Goal: Information Seeking & Learning: Check status

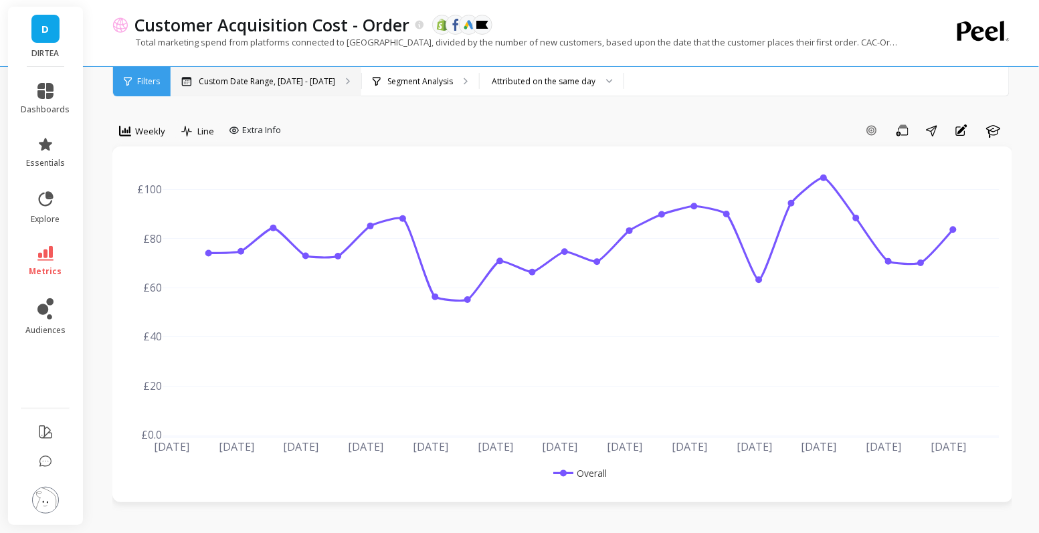
click at [292, 82] on p "Custom Date Range, [DATE] - [DATE]" at bounding box center [267, 81] width 136 height 11
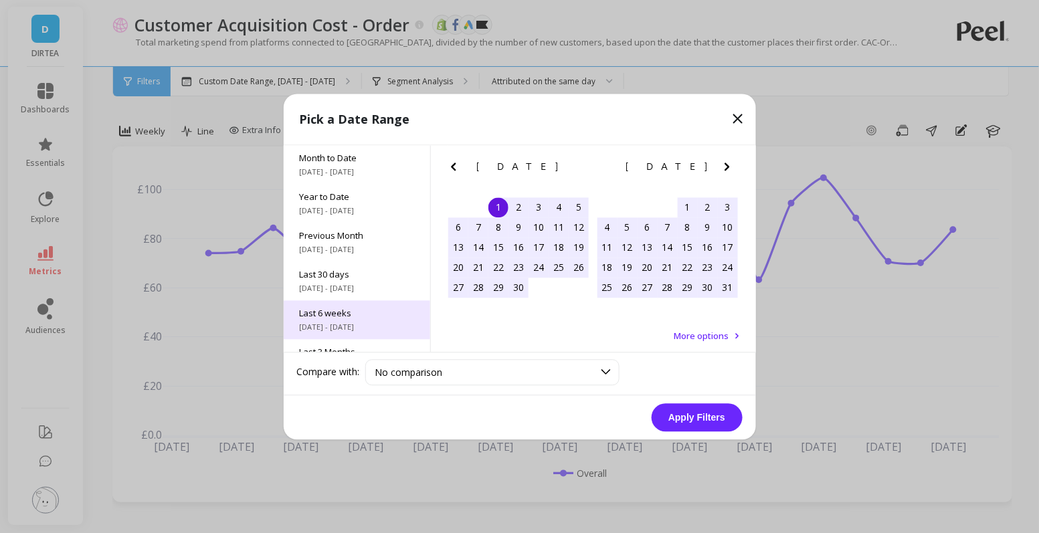
click at [326, 314] on span "Last 6 weeks" at bounding box center [357, 313] width 114 height 12
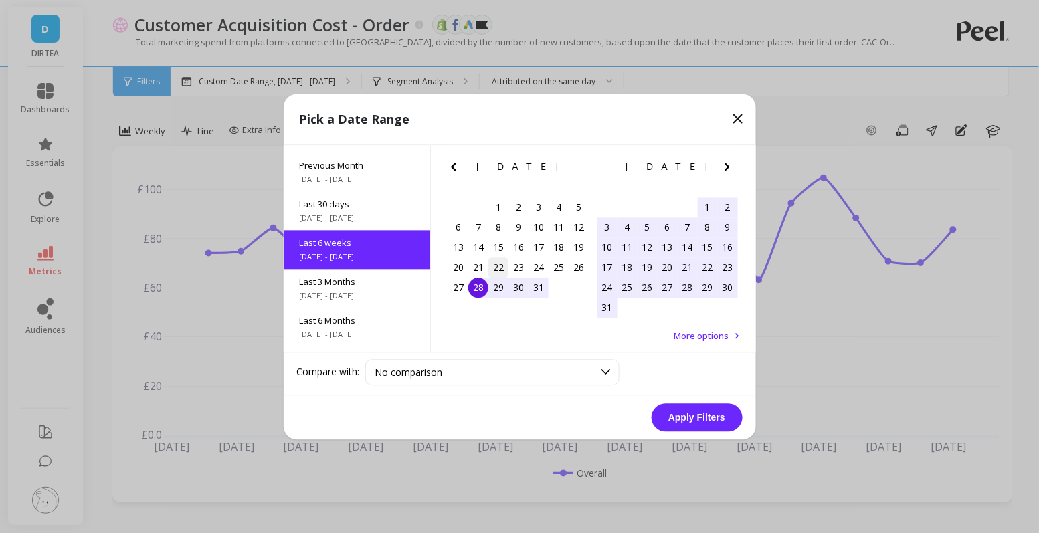
scroll to position [71, 0]
click at [484, 292] on div "28" at bounding box center [478, 288] width 20 height 20
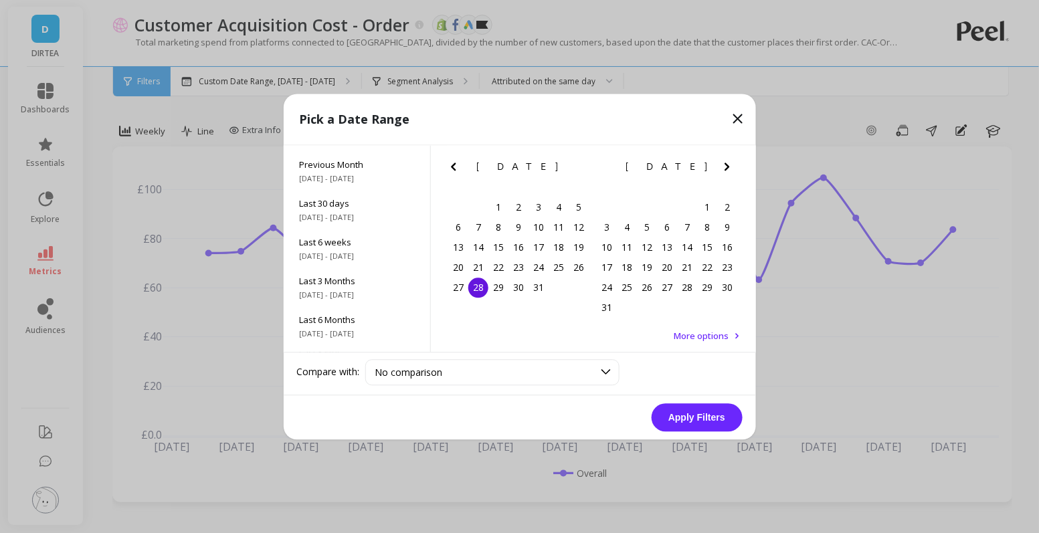
click at [732, 170] on icon "Next Month" at bounding box center [727, 167] width 16 height 16
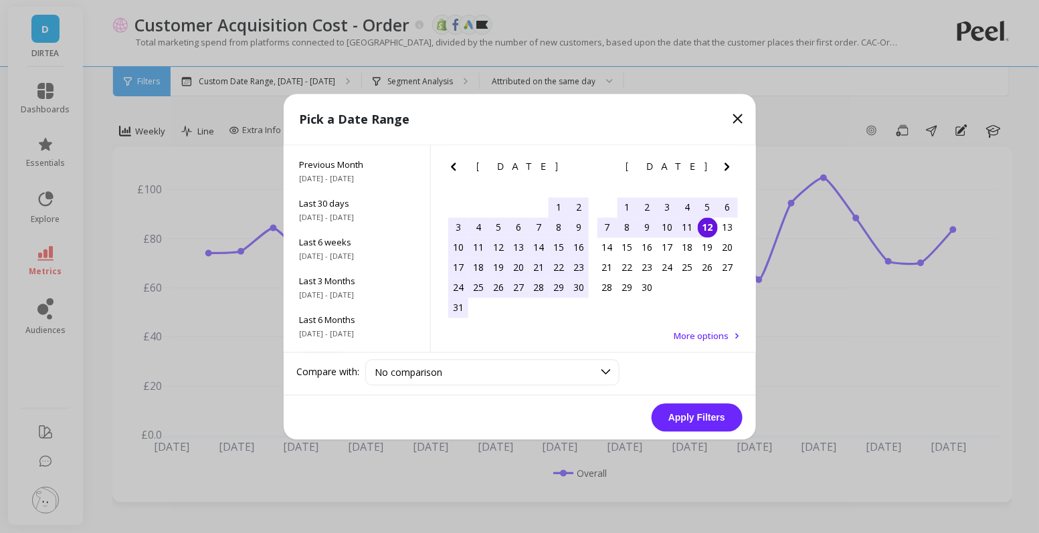
click at [706, 224] on div "12" at bounding box center [708, 227] width 20 height 20
click at [700, 406] on button "Apply Filters" at bounding box center [696, 417] width 91 height 28
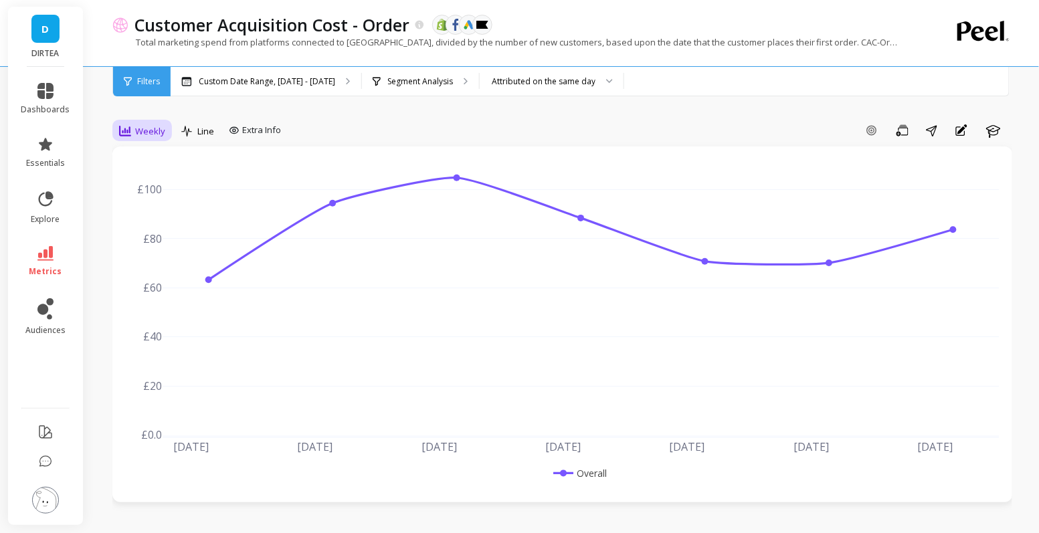
click at [146, 134] on span "Weekly" at bounding box center [150, 131] width 30 height 13
click at [154, 184] on div "Daily" at bounding box center [162, 187] width 76 height 13
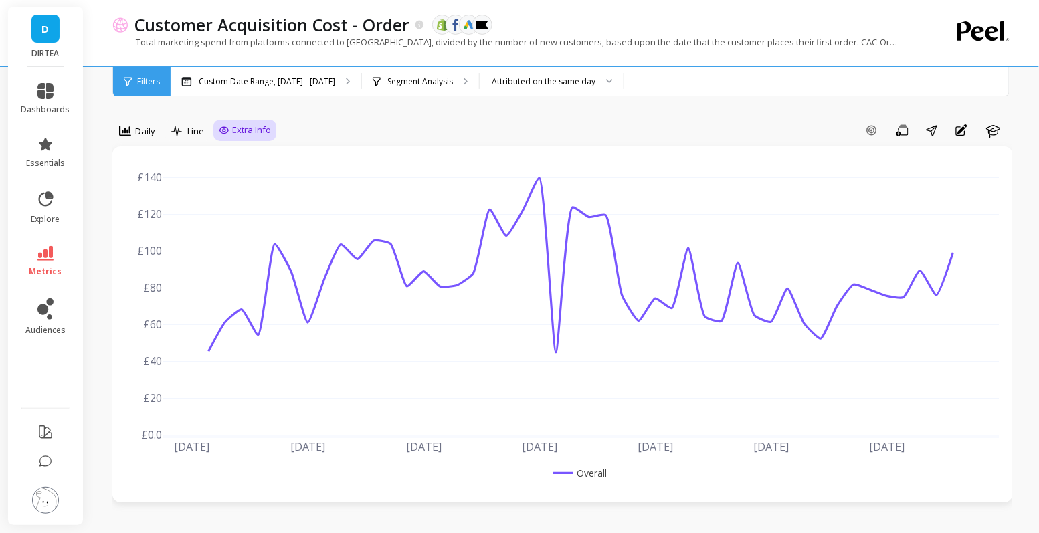
click at [249, 125] on span "Extra Info" at bounding box center [251, 130] width 39 height 13
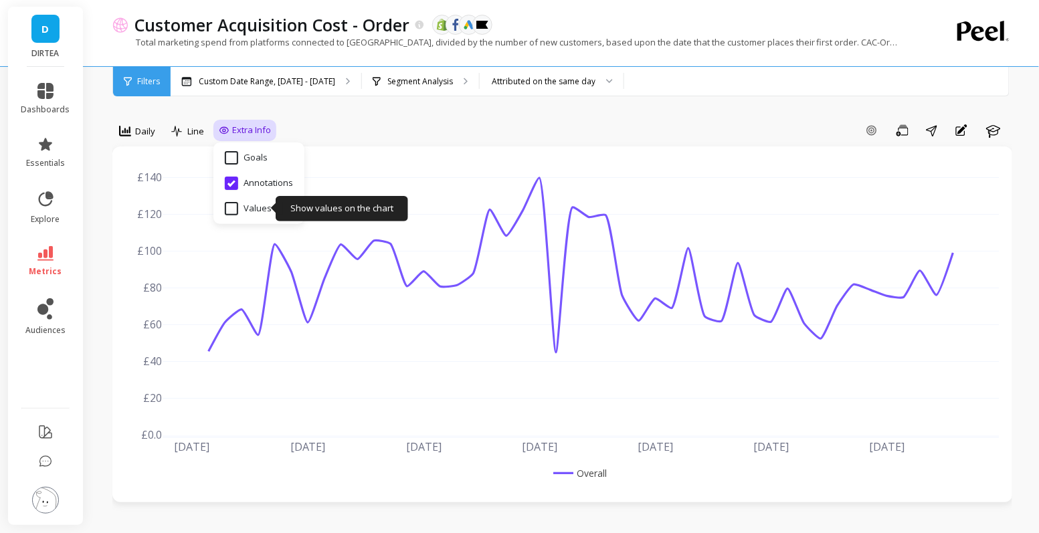
click at [251, 209] on input "Values" at bounding box center [248, 208] width 47 height 13
checkbox input "true"
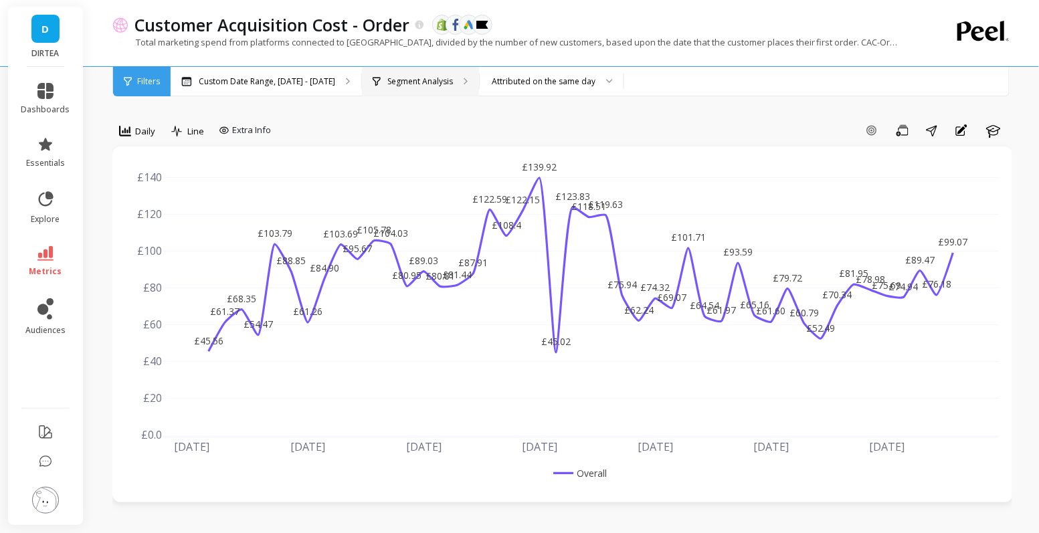
click at [413, 74] on div "Segment Analysis" at bounding box center [420, 81] width 117 height 29
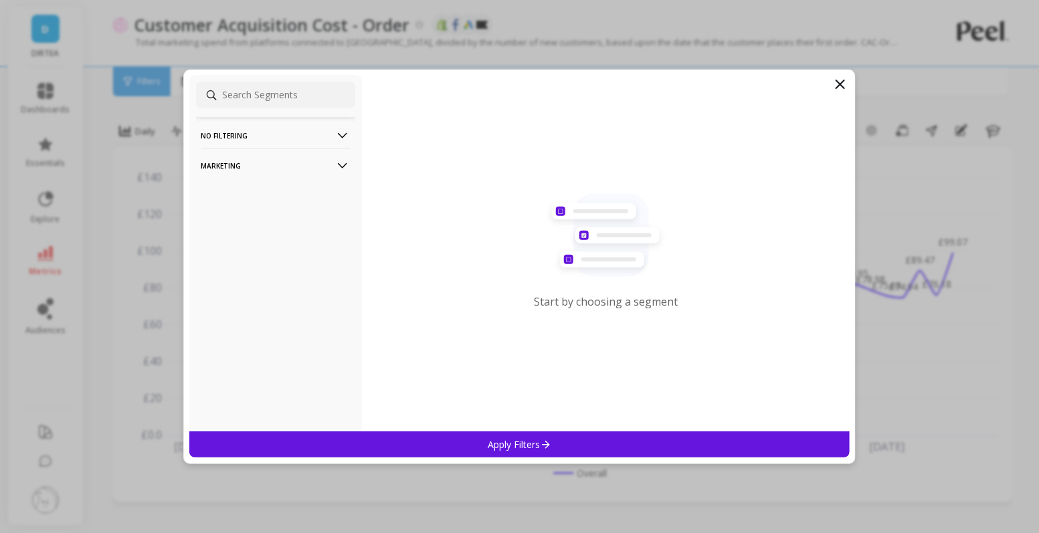
click at [276, 162] on p "Marketing" at bounding box center [275, 165] width 148 height 34
click at [248, 235] on div "Countries" at bounding box center [275, 237] width 159 height 21
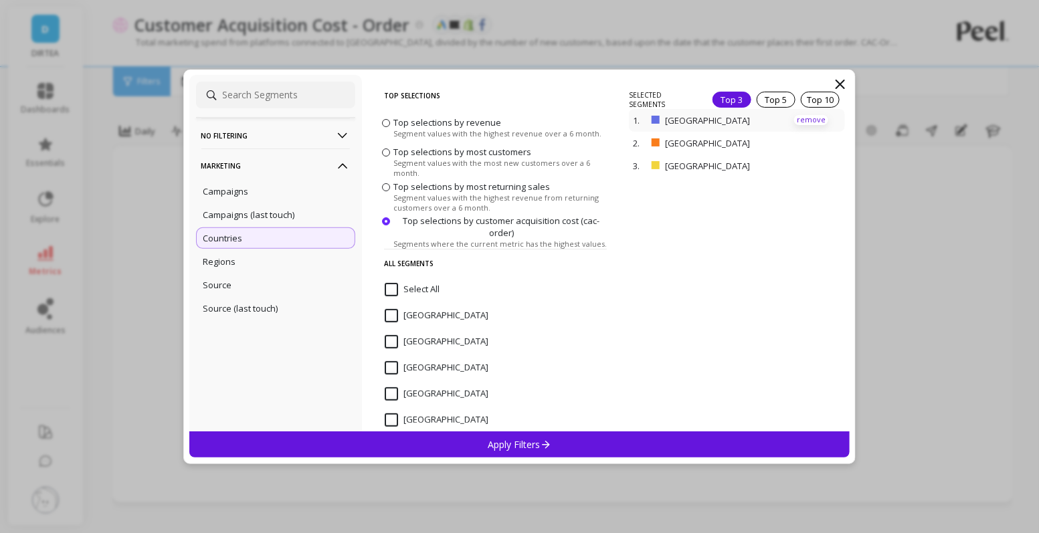
click at [819, 118] on p "remove" at bounding box center [811, 120] width 34 height 10
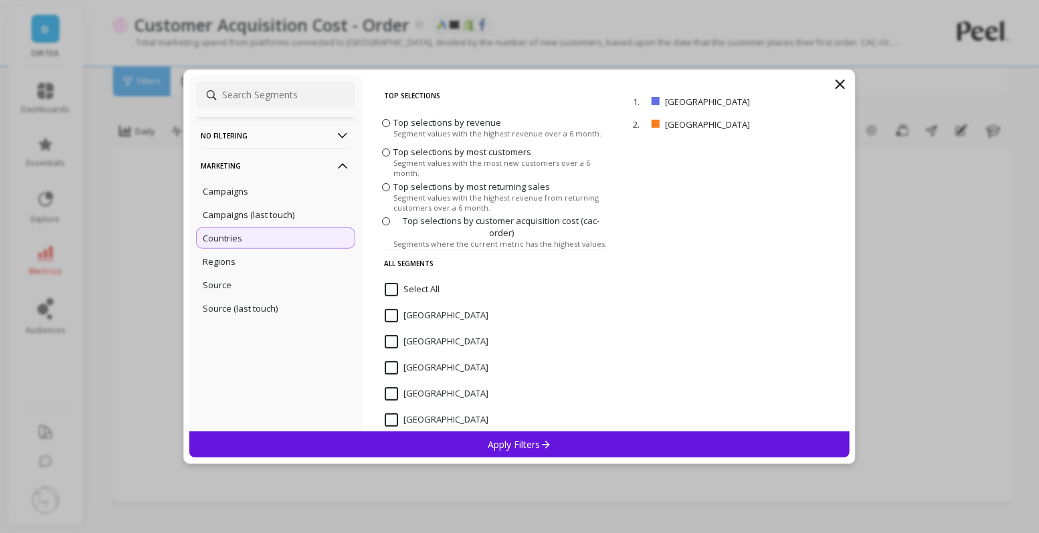
click at [595, 443] on div "Apply Filters" at bounding box center [519, 444] width 661 height 26
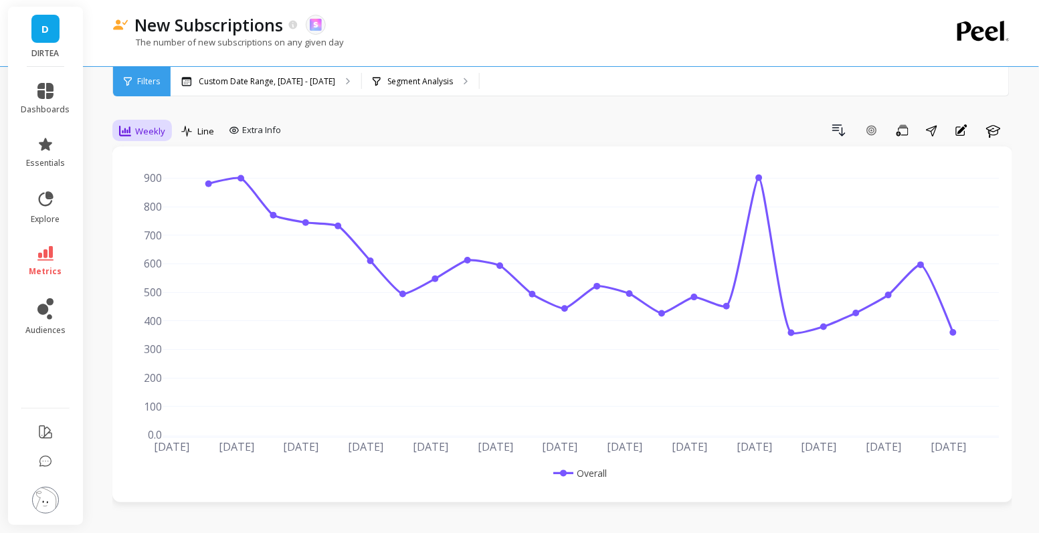
click at [146, 140] on div "Weekly" at bounding box center [142, 131] width 54 height 23
click at [140, 184] on div "Daily" at bounding box center [162, 187] width 76 height 13
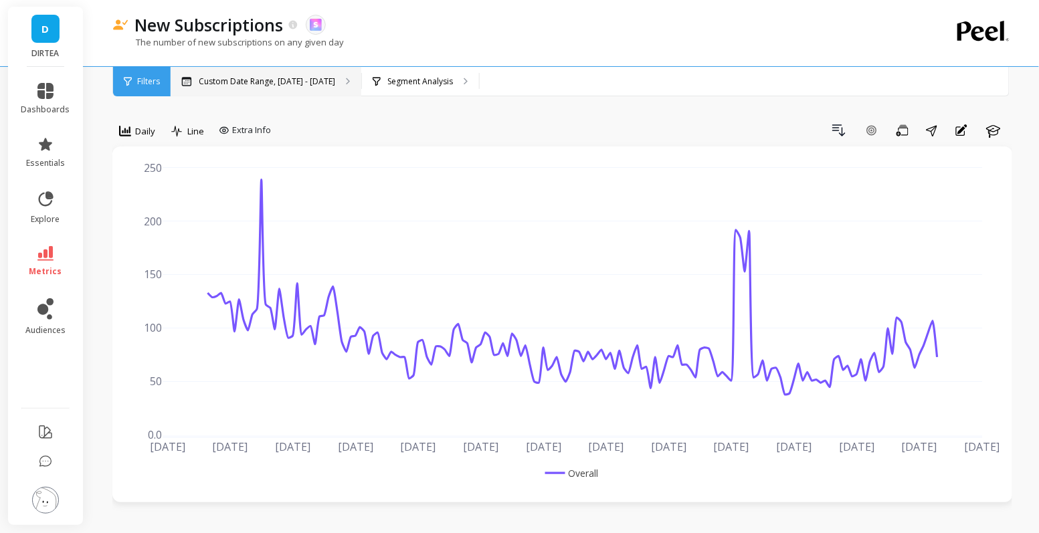
click at [309, 81] on p "Custom Date Range, [DATE] - [DATE]" at bounding box center [267, 81] width 136 height 11
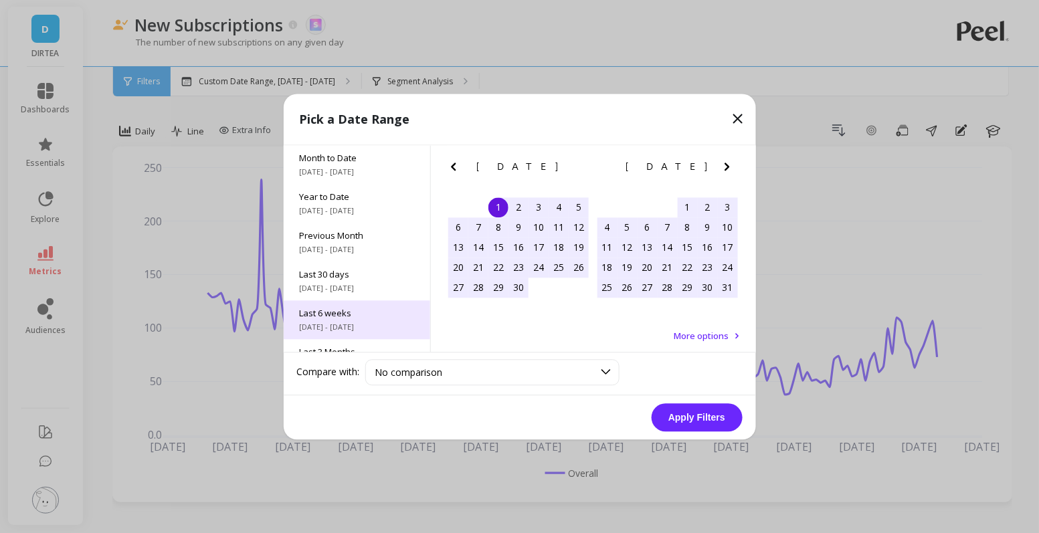
click at [338, 321] on div "Last 6 weeks 7/28/2025 - 9/7/2025" at bounding box center [357, 319] width 146 height 39
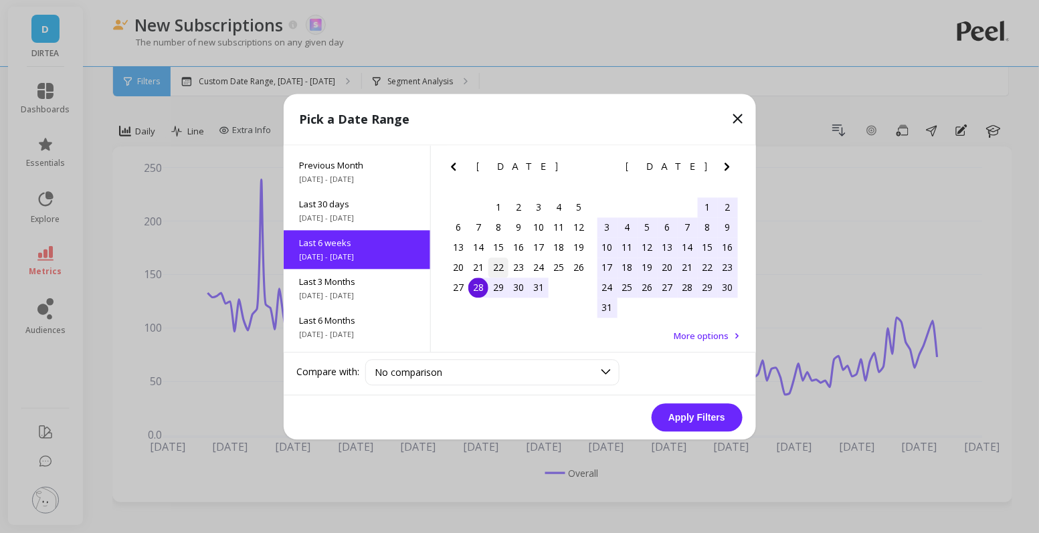
scroll to position [71, 0]
click at [476, 292] on div "28" at bounding box center [478, 288] width 20 height 20
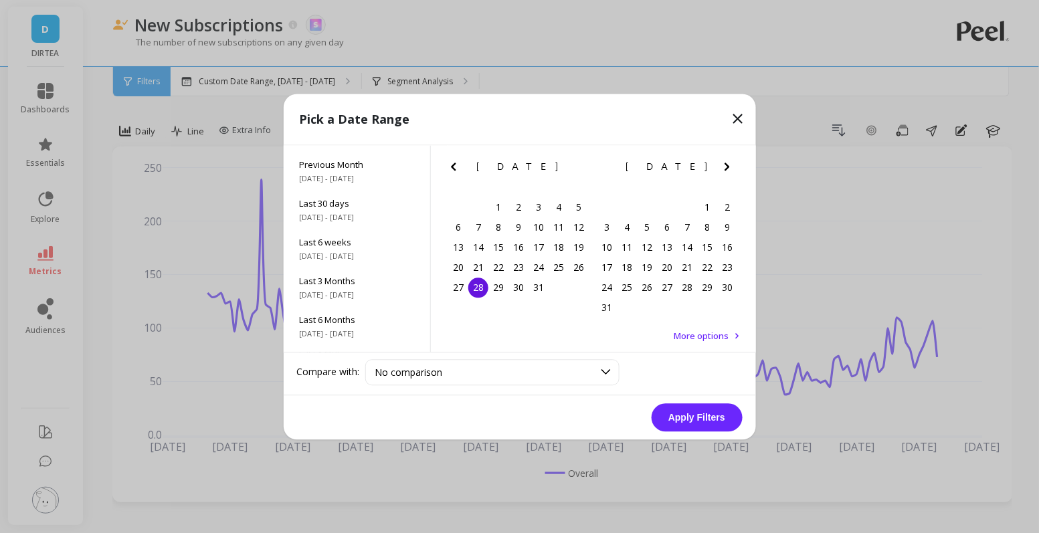
click at [732, 165] on icon "Next Month" at bounding box center [727, 167] width 16 height 16
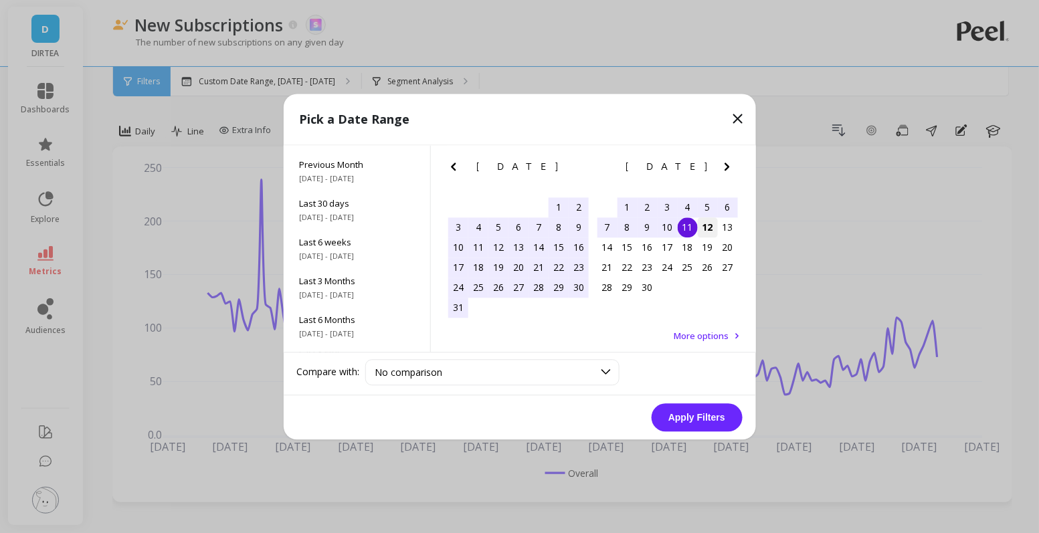
click at [704, 230] on div "12" at bounding box center [708, 227] width 20 height 20
click at [700, 419] on button "Apply Filters" at bounding box center [696, 417] width 91 height 28
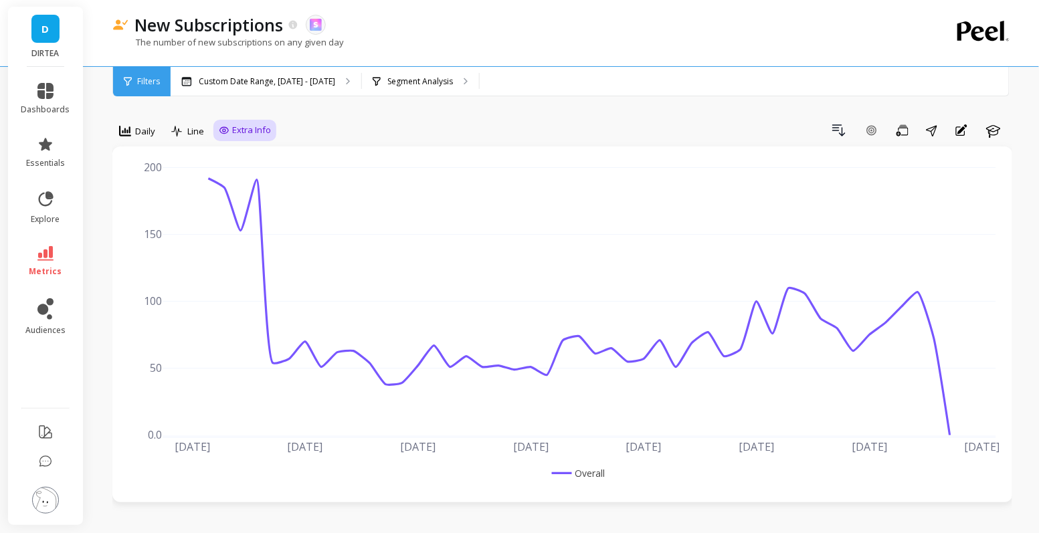
click at [247, 127] on span "Extra Info" at bounding box center [251, 130] width 39 height 13
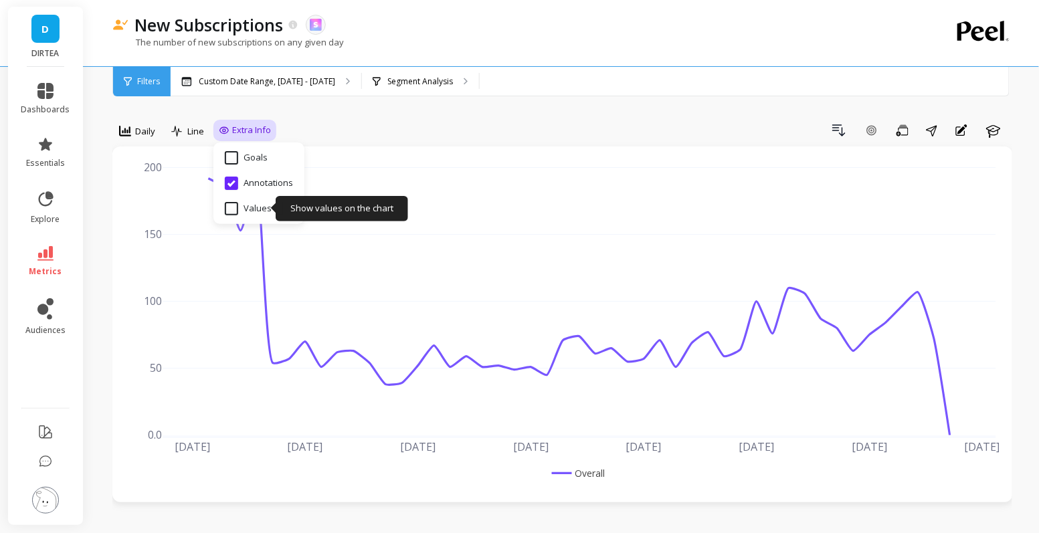
click at [233, 208] on input "Values" at bounding box center [248, 208] width 47 height 13
checkbox input "true"
